Goal: Find specific page/section: Find specific page/section

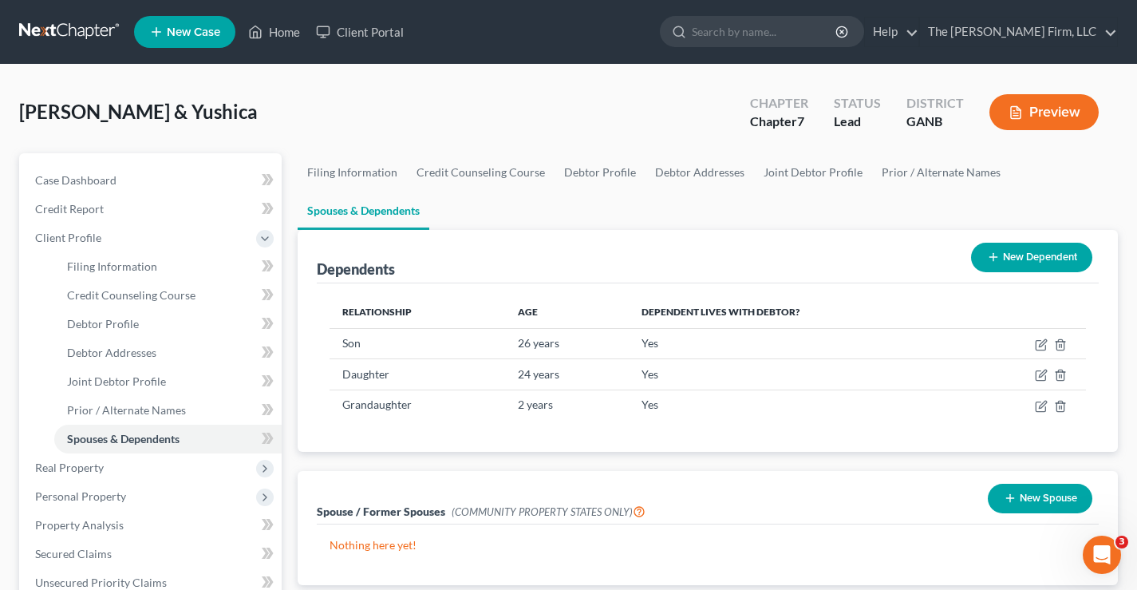
click at [70, 34] on link at bounding box center [70, 32] width 102 height 29
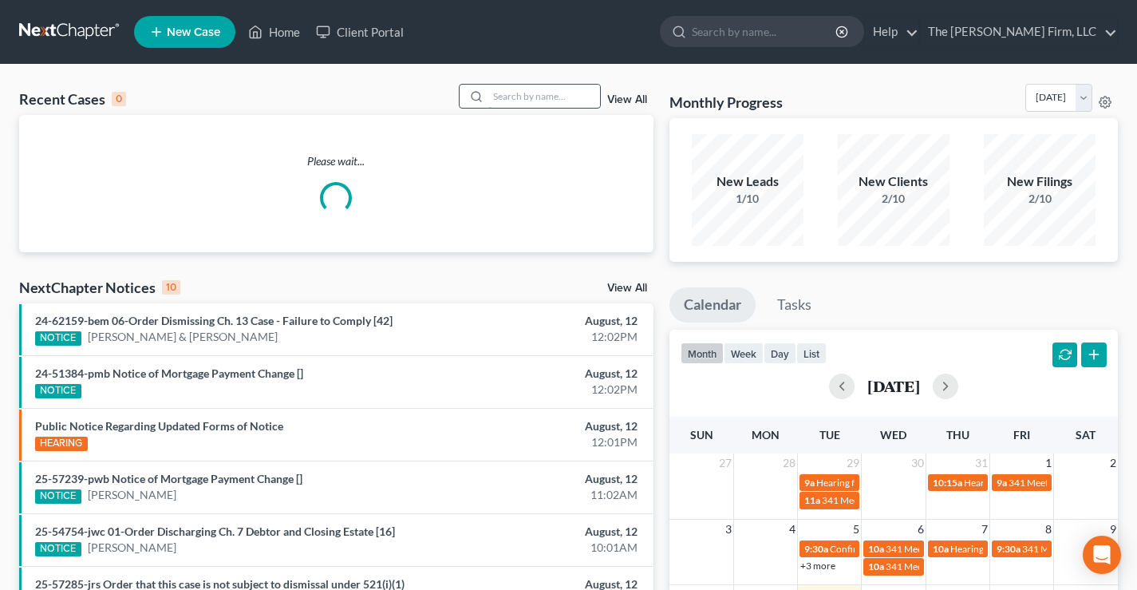
drag, startPoint x: 523, startPoint y: 97, endPoint x: 547, endPoint y: 97, distance: 23.9
click at [535, 97] on input "search" at bounding box center [544, 96] width 112 height 23
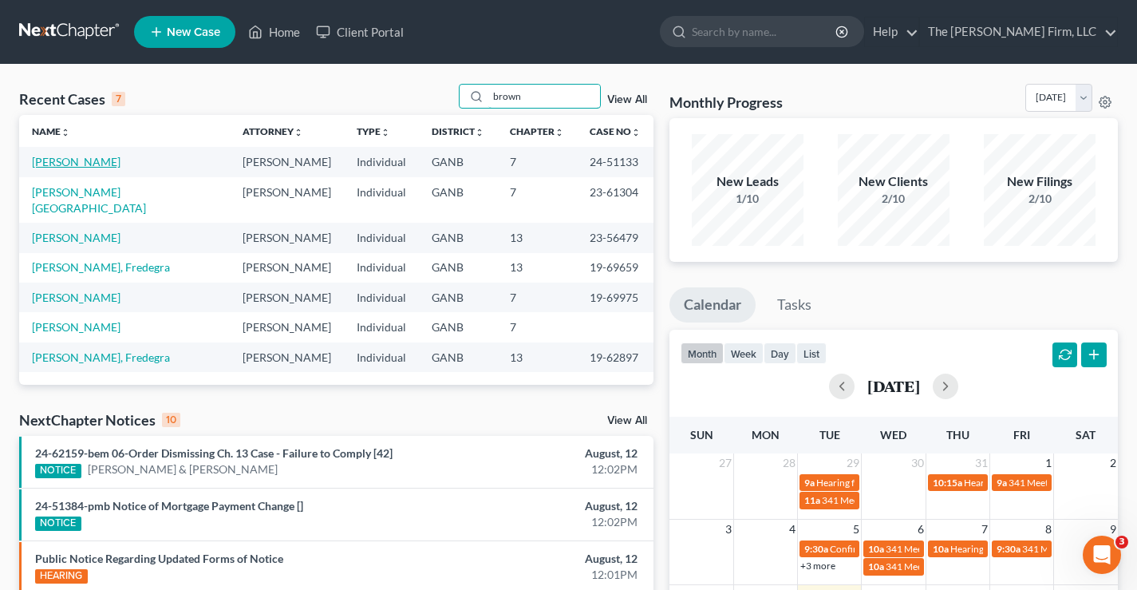
type input "brown"
click at [68, 164] on link "Brown, Christina" at bounding box center [76, 162] width 89 height 14
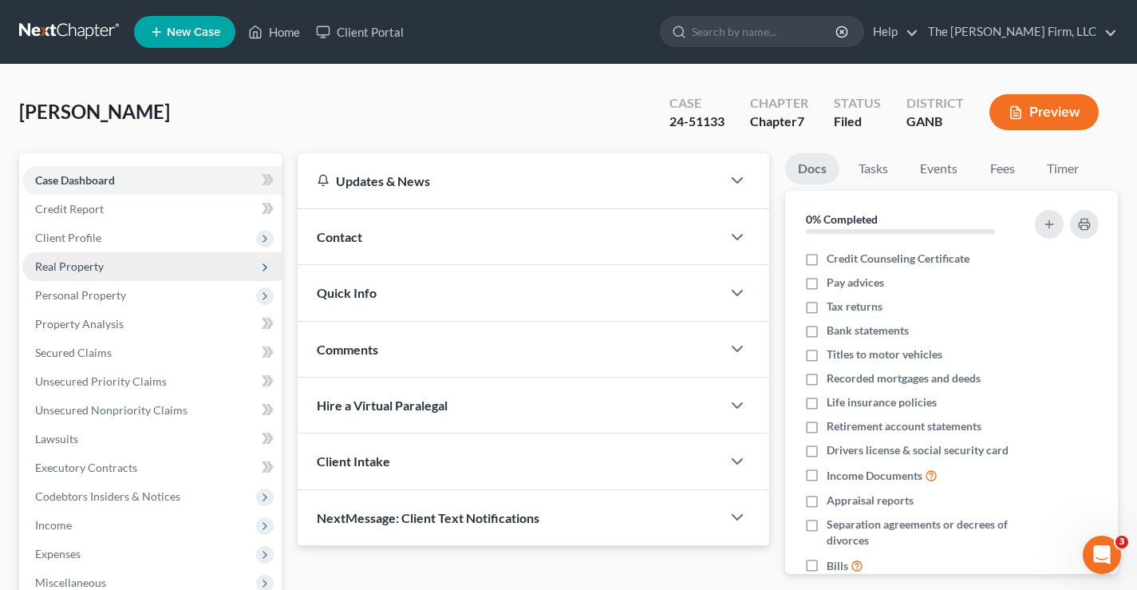
click at [61, 265] on span "Real Property" at bounding box center [69, 266] width 69 height 14
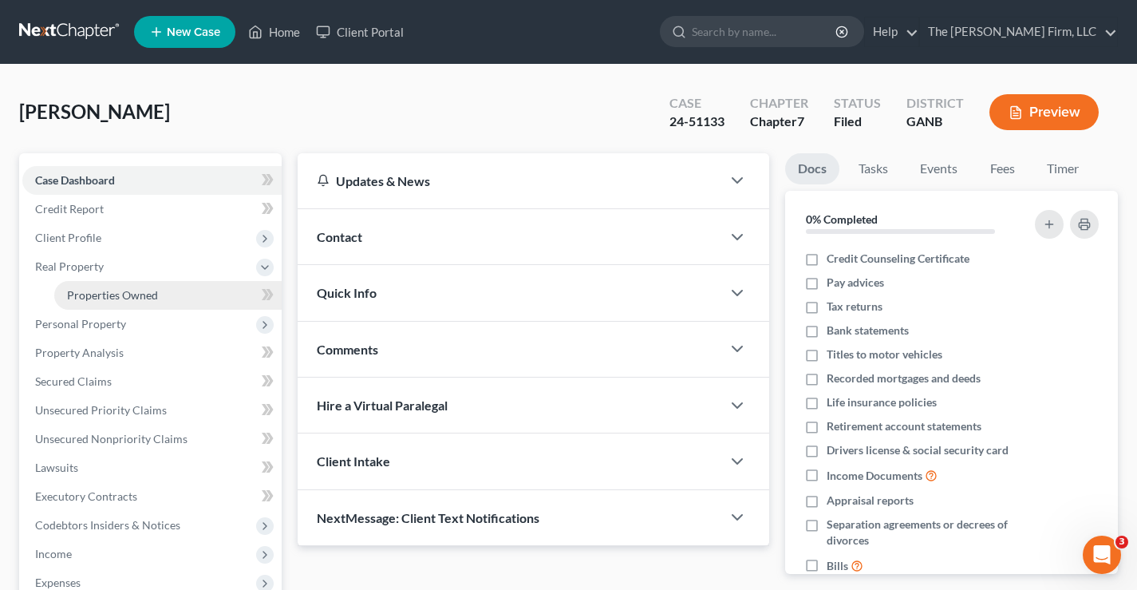
click at [100, 294] on span "Properties Owned" at bounding box center [112, 295] width 91 height 14
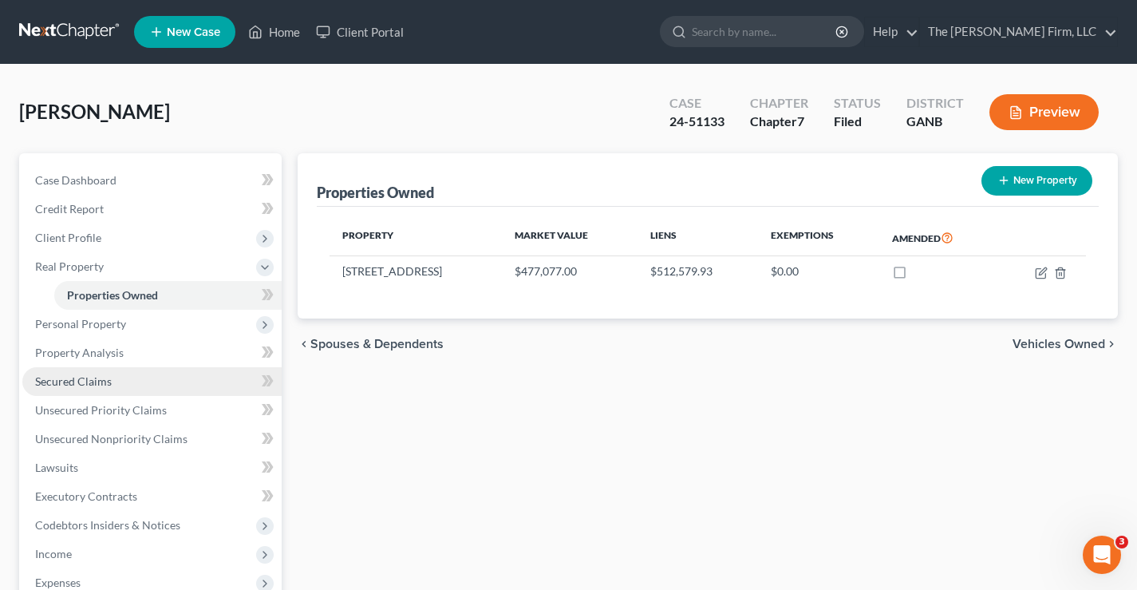
click at [71, 381] on span "Secured Claims" at bounding box center [73, 381] width 77 height 14
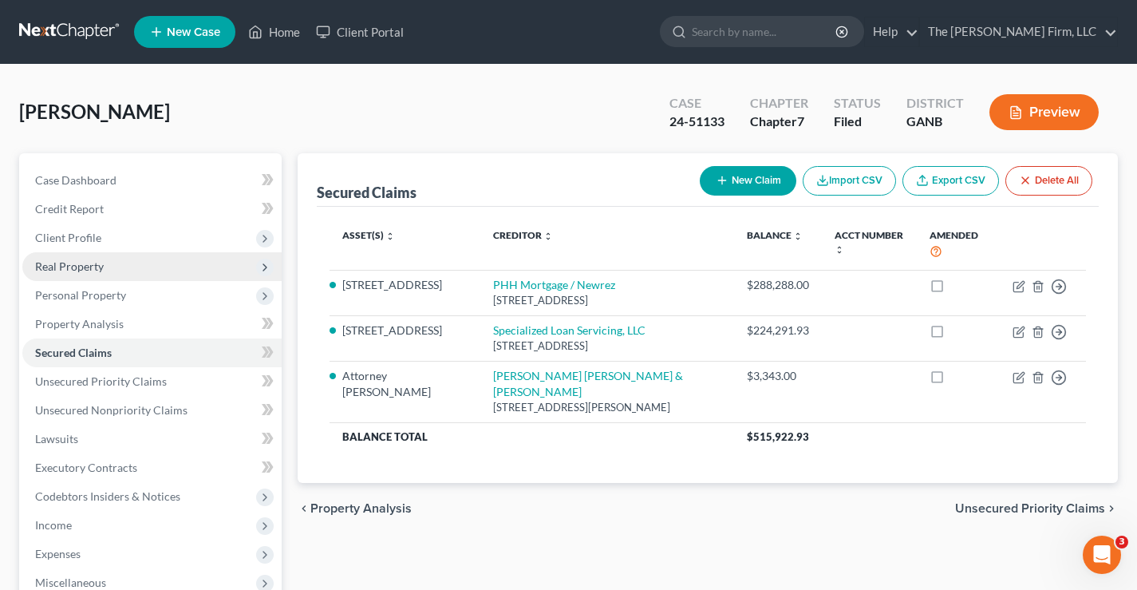
click at [64, 266] on span "Real Property" at bounding box center [69, 266] width 69 height 14
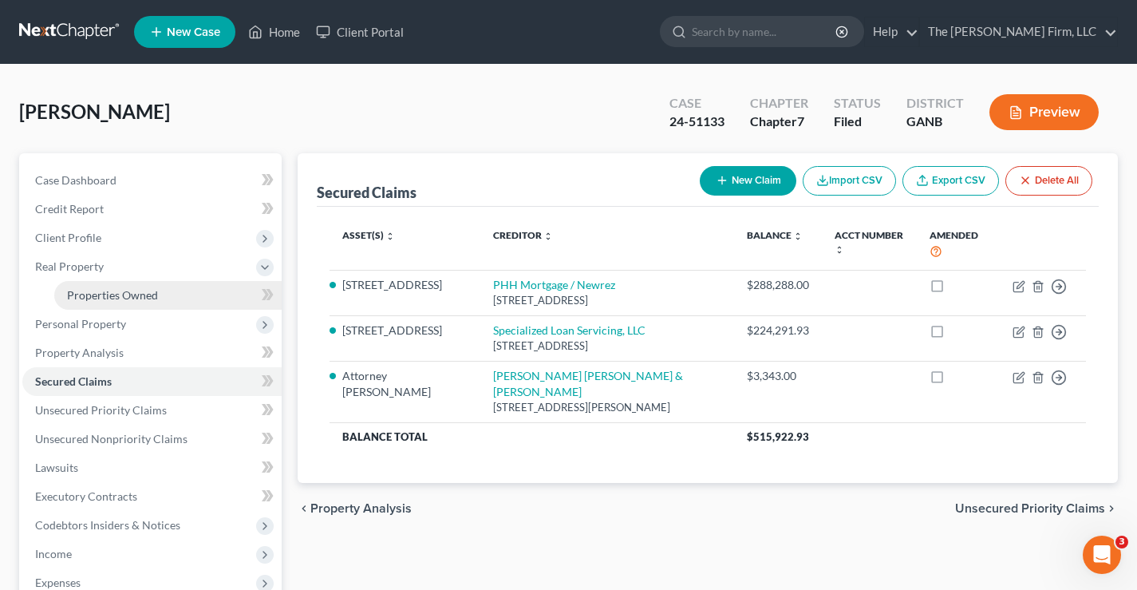
click at [116, 297] on span "Properties Owned" at bounding box center [112, 295] width 91 height 14
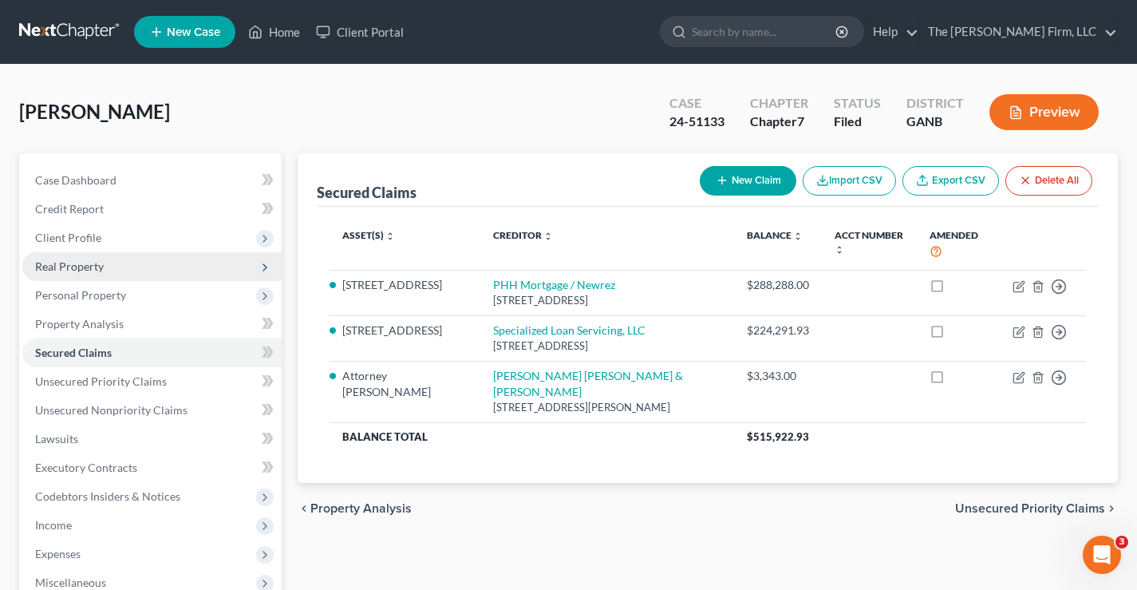
click at [62, 265] on span "Real Property" at bounding box center [69, 266] width 69 height 14
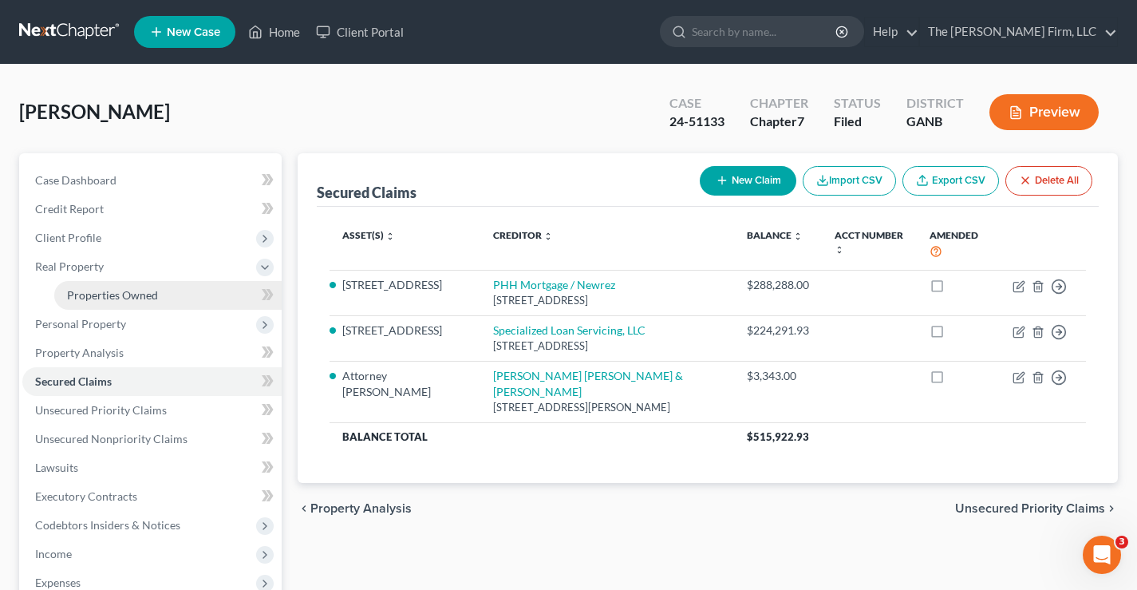
click at [140, 297] on span "Properties Owned" at bounding box center [112, 295] width 91 height 14
